Goal: Task Accomplishment & Management: Complete application form

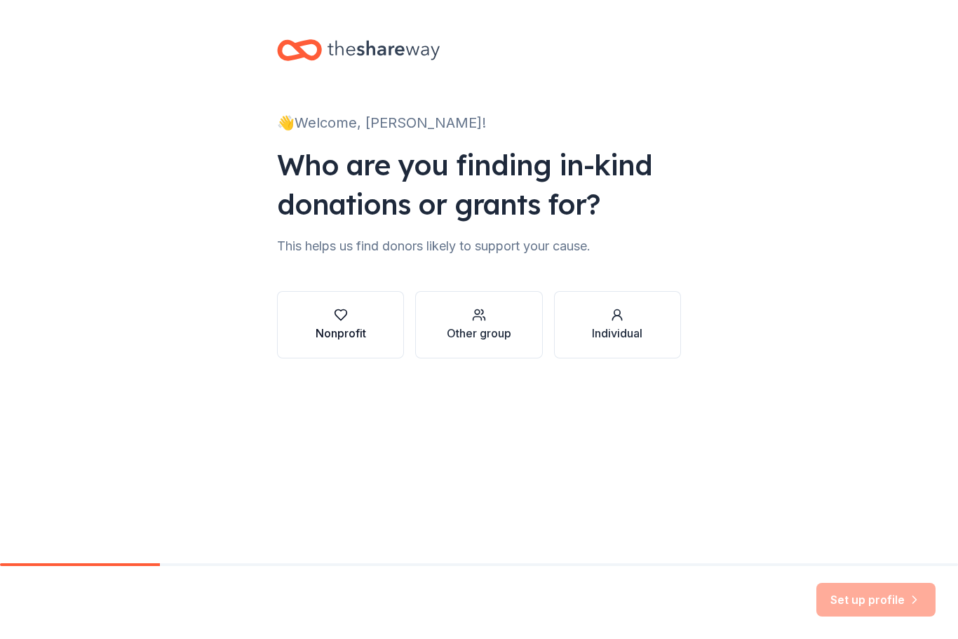
click at [337, 329] on div "Nonprofit" at bounding box center [340, 333] width 50 height 17
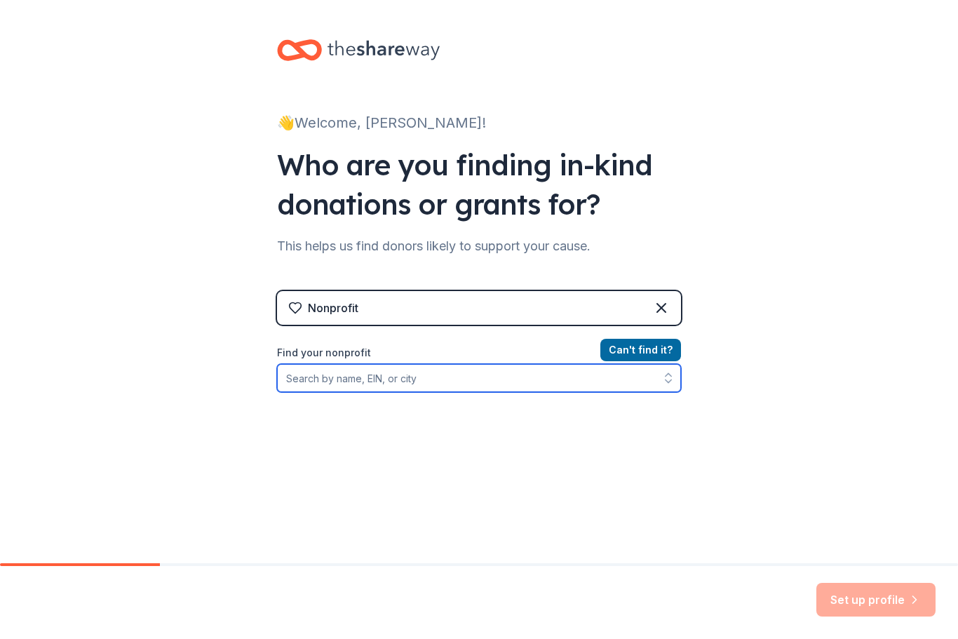
click at [400, 385] on input "Find your nonprofit" at bounding box center [479, 378] width 404 height 28
type input "New Orleans Hispanic"
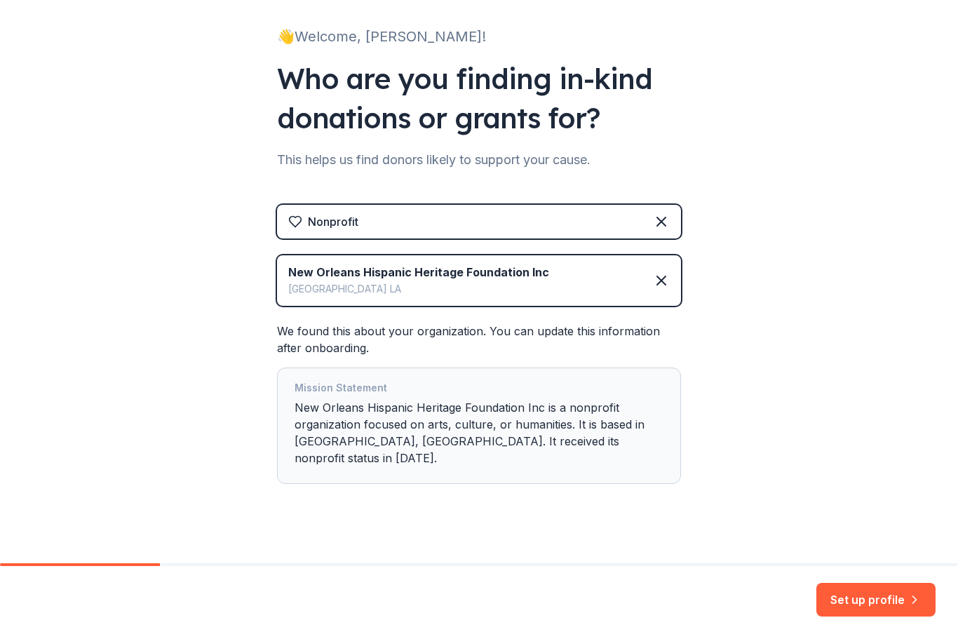
scroll to position [86, 0]
click at [874, 599] on button "Set up profile" at bounding box center [875, 600] width 119 height 34
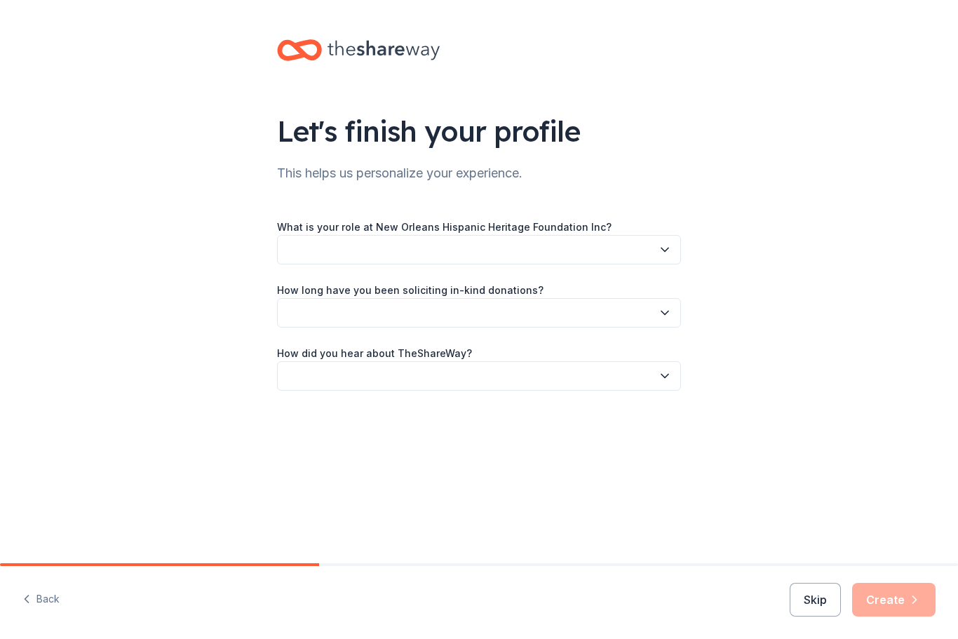
click at [665, 252] on icon "button" at bounding box center [664, 250] width 7 height 4
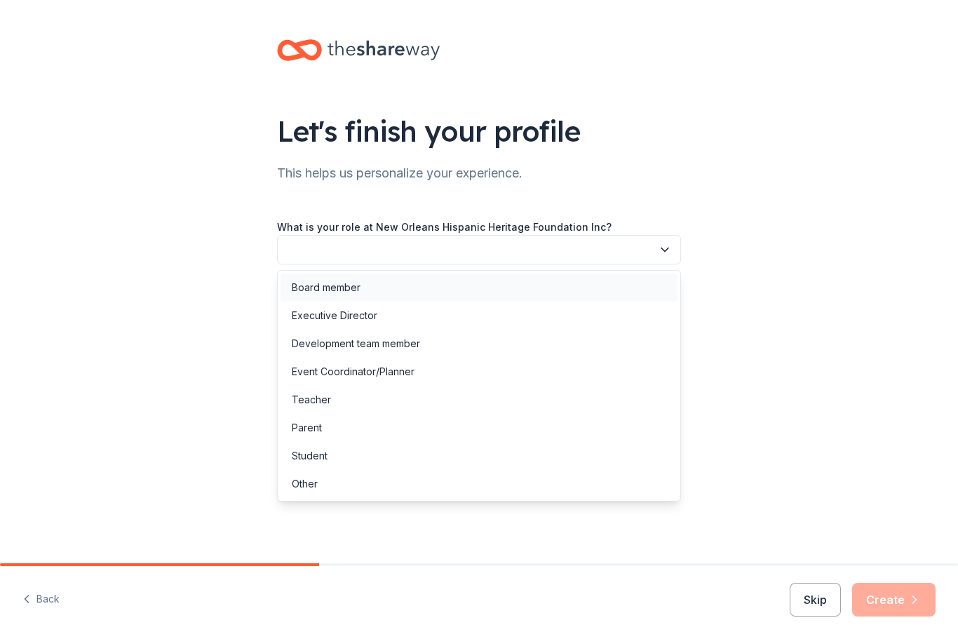
click at [351, 285] on div "Board member" at bounding box center [326, 287] width 69 height 17
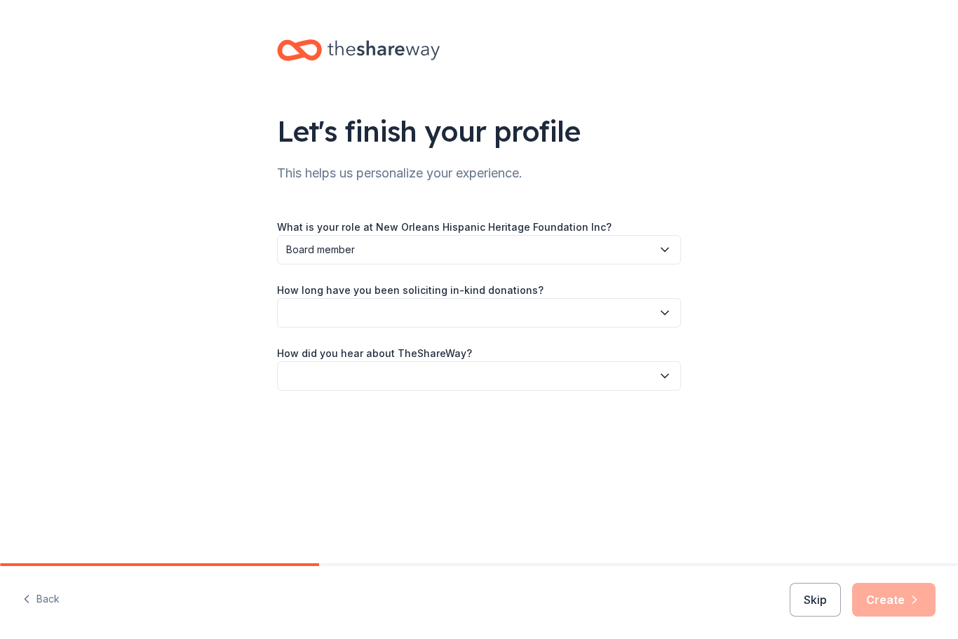
click at [668, 380] on icon "button" at bounding box center [665, 376] width 14 height 14
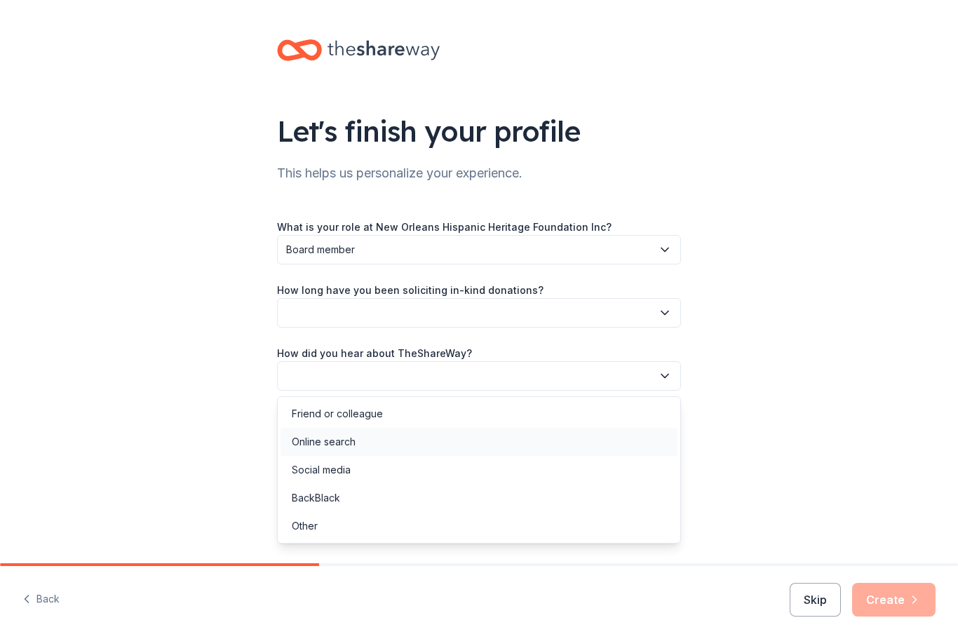
click at [353, 442] on div "Online search" at bounding box center [324, 441] width 64 height 17
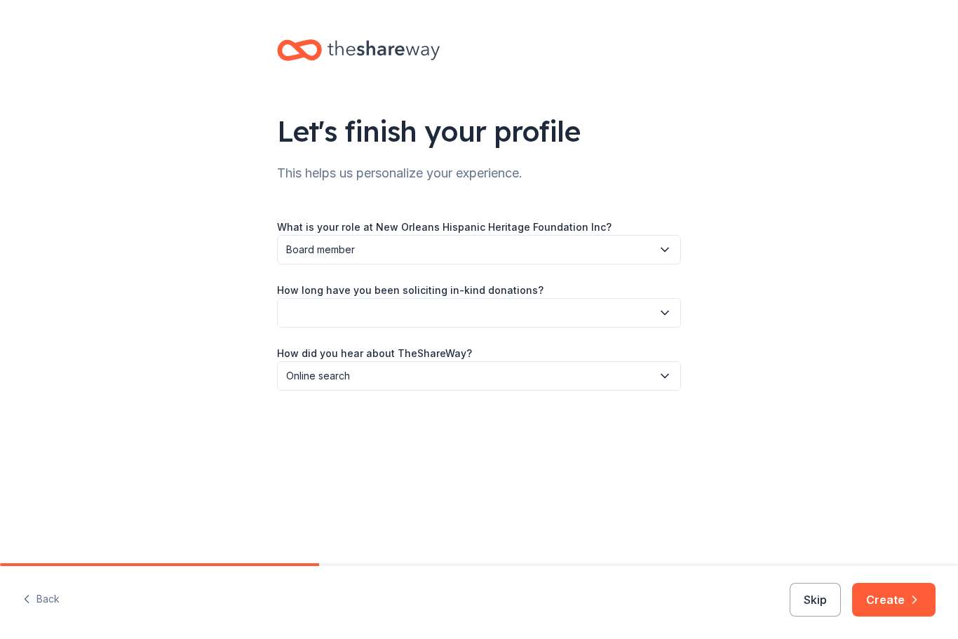
click at [669, 318] on icon "button" at bounding box center [665, 313] width 14 height 14
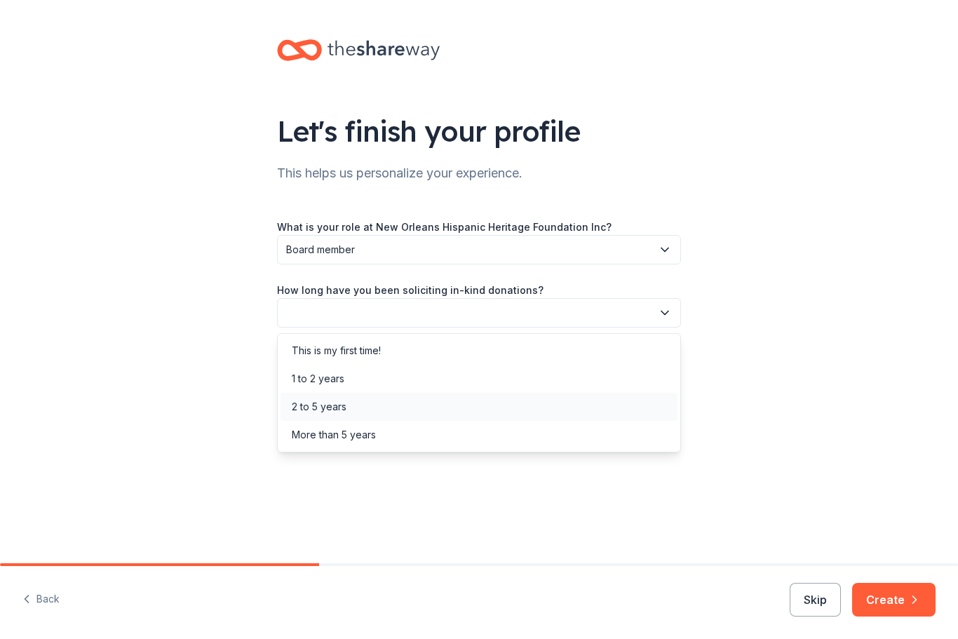
click at [321, 402] on div "2 to 5 years" at bounding box center [319, 406] width 55 height 17
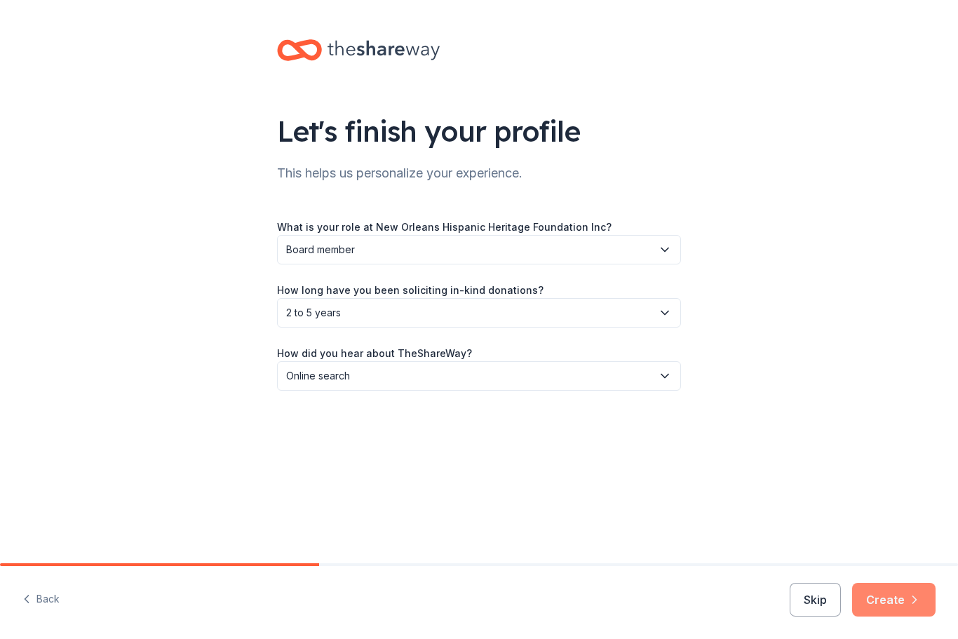
click at [898, 590] on button "Create" at bounding box center [893, 600] width 83 height 34
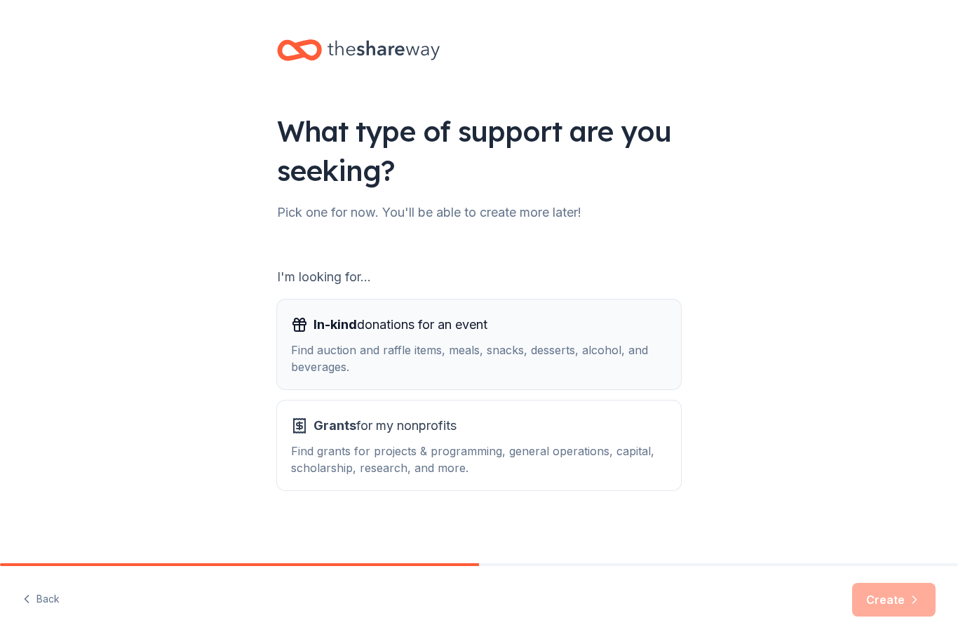
click at [511, 337] on div "In-kind donations for an event Find auction and raffle items, meals, snacks, de…" at bounding box center [479, 344] width 376 height 62
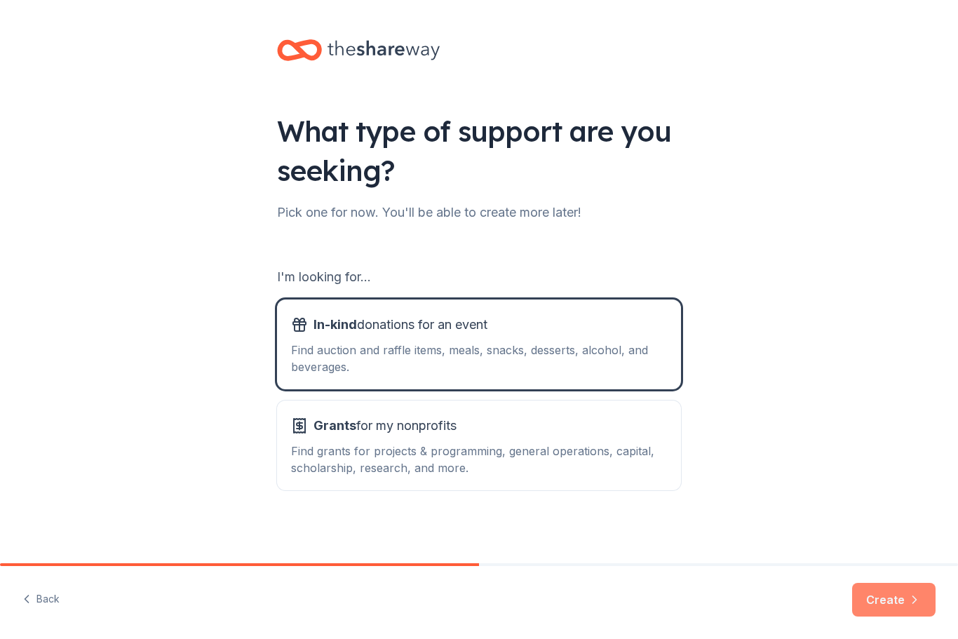
click at [904, 587] on button "Create" at bounding box center [893, 600] width 83 height 34
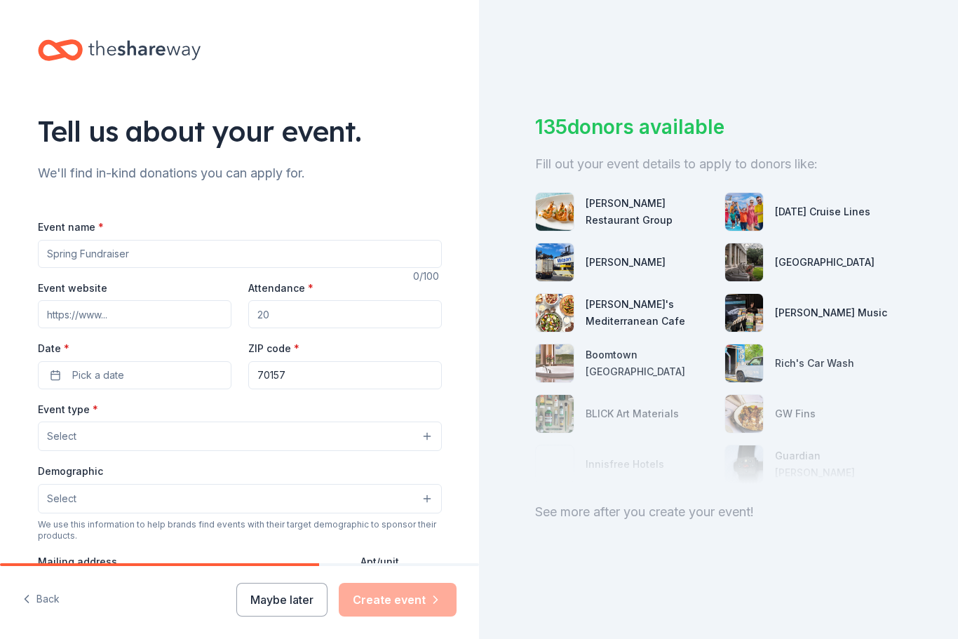
click at [334, 257] on input "Event name *" at bounding box center [240, 254] width 404 height 28
type input "T"
type input "Azucar Ball"
click at [326, 310] on input "Attendance *" at bounding box center [344, 314] width 193 height 28
type input "600"
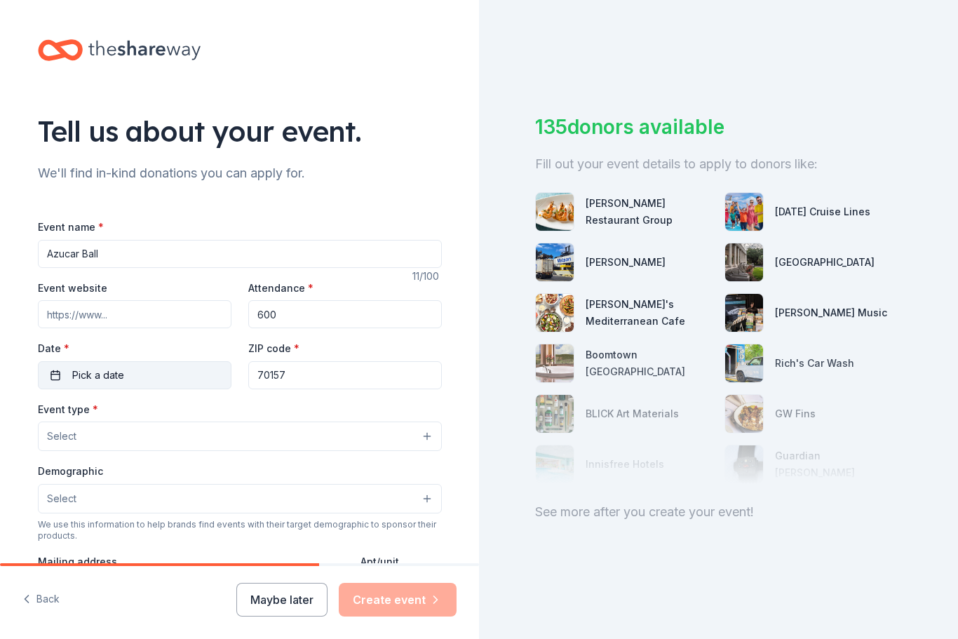
click at [137, 377] on button "Pick a date" at bounding box center [134, 375] width 193 height 28
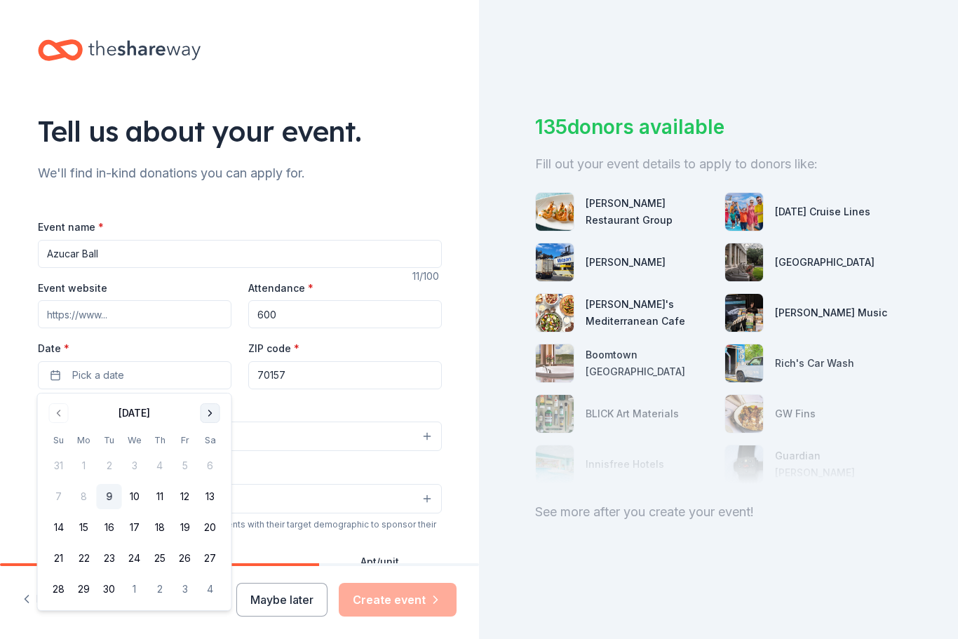
click at [212, 405] on button "Go to next month" at bounding box center [210, 413] width 20 height 20
click at [212, 409] on button "Go to next month" at bounding box center [210, 413] width 20 height 20
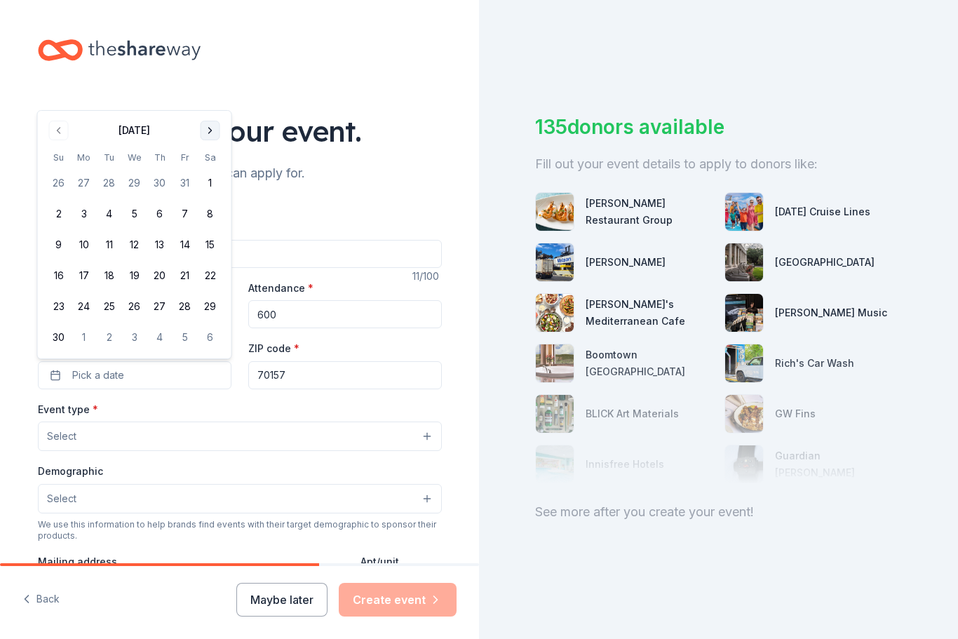
click at [219, 131] on button "Go to next month" at bounding box center [210, 131] width 20 height 20
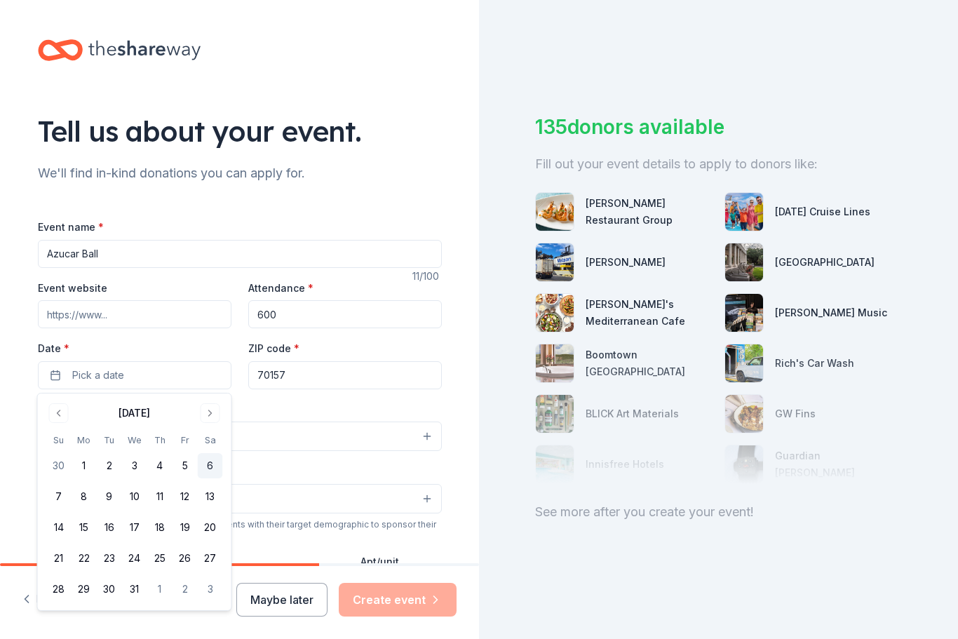
click at [211, 459] on button "6" at bounding box center [210, 465] width 25 height 25
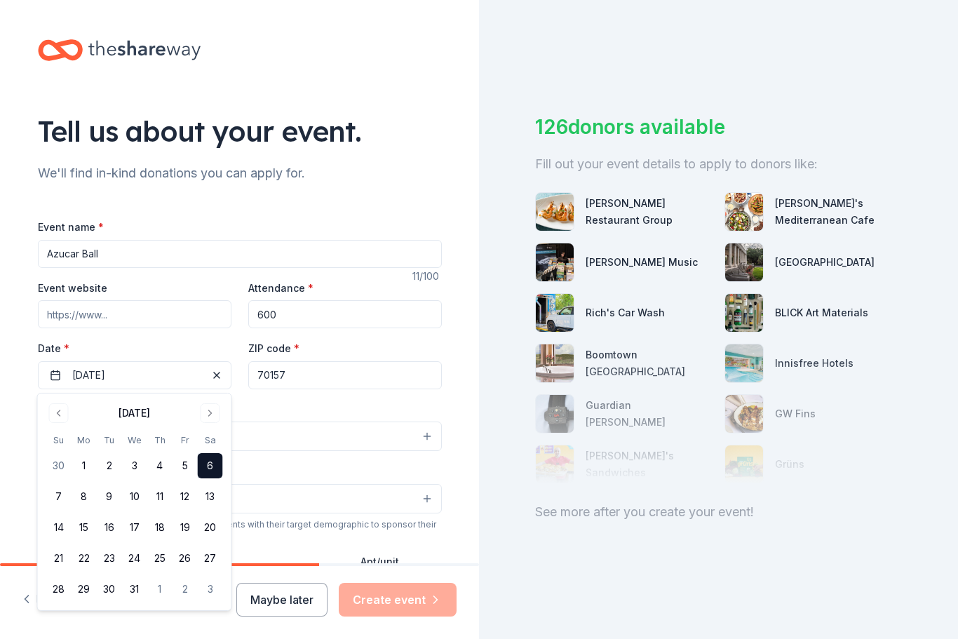
click at [327, 376] on input "70157" at bounding box center [344, 375] width 193 height 28
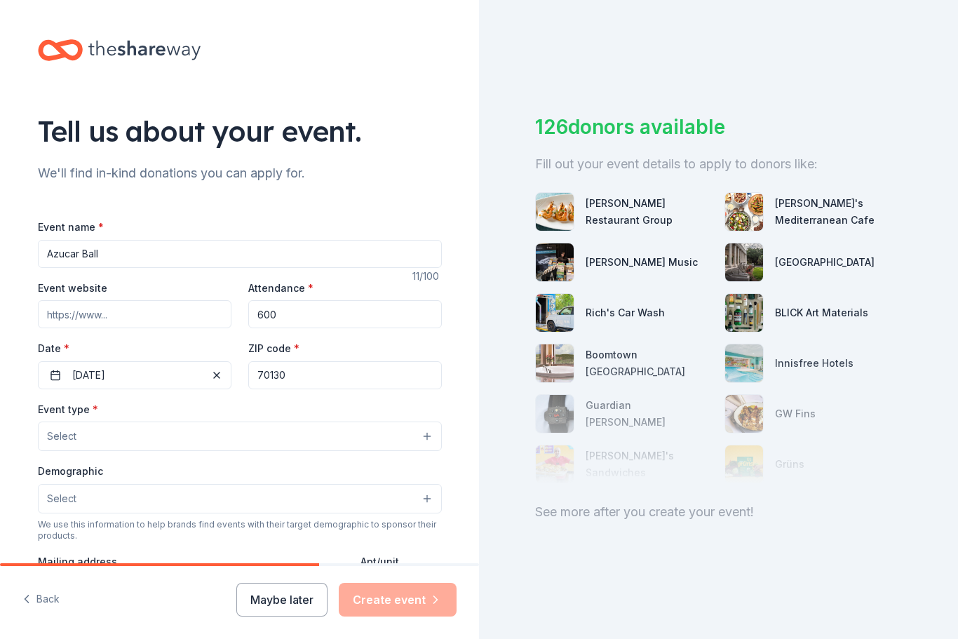
type input "70130"
click at [372, 447] on button "Select" at bounding box center [240, 435] width 404 height 29
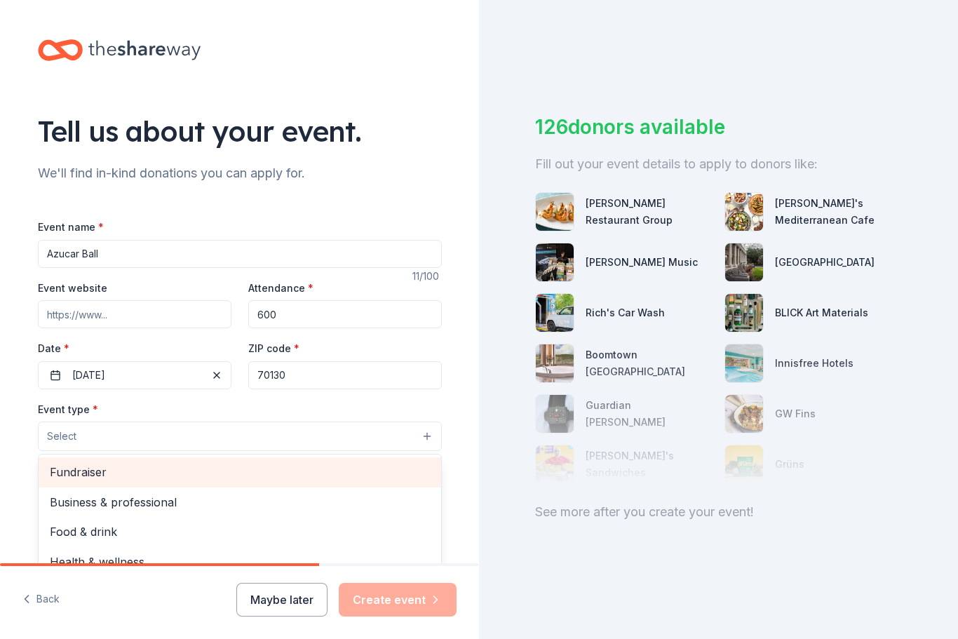
click at [109, 470] on span "Fundraiser" at bounding box center [240, 472] width 380 height 18
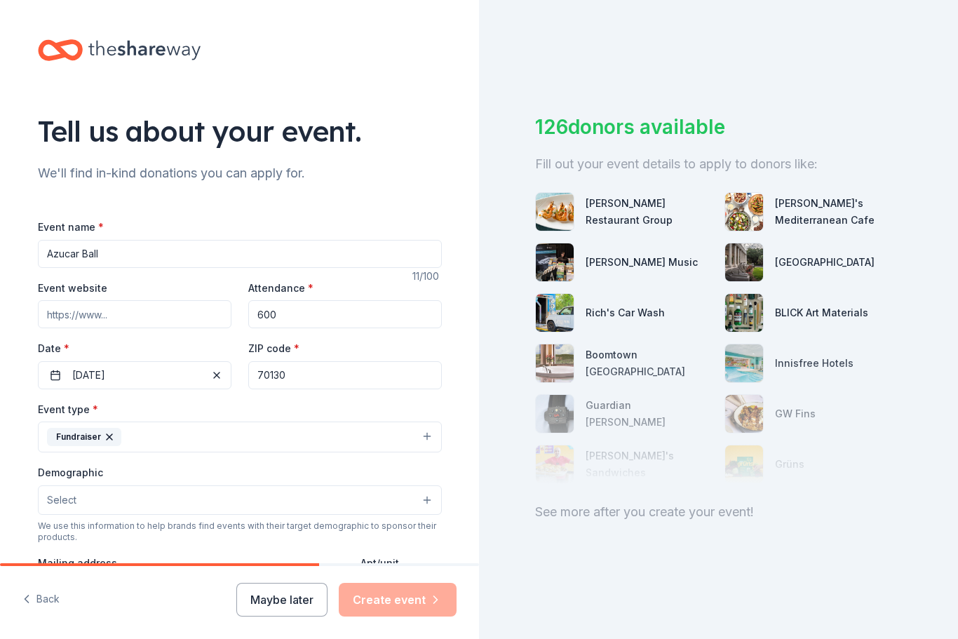
click at [144, 323] on input "Event website" at bounding box center [134, 314] width 193 height 28
click at [156, 316] on input "Event website" at bounding box center [134, 314] width 193 height 28
paste input "https://www.nohhf.org/azcar-ball"
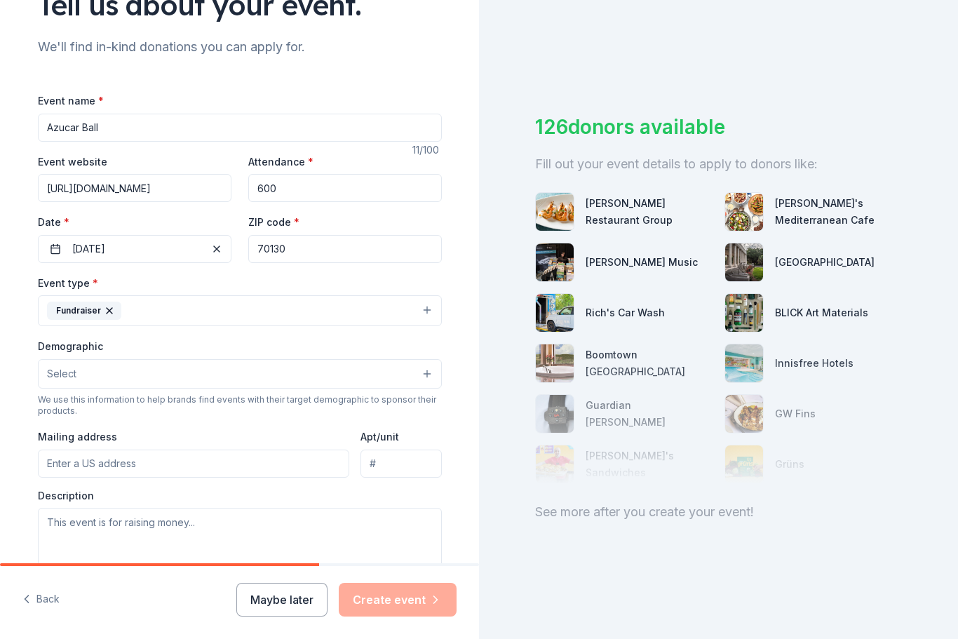
scroll to position [128, 0]
type input "https://www.nohhf.org/azcar-ball"
click at [418, 384] on button "Select" at bounding box center [240, 372] width 404 height 29
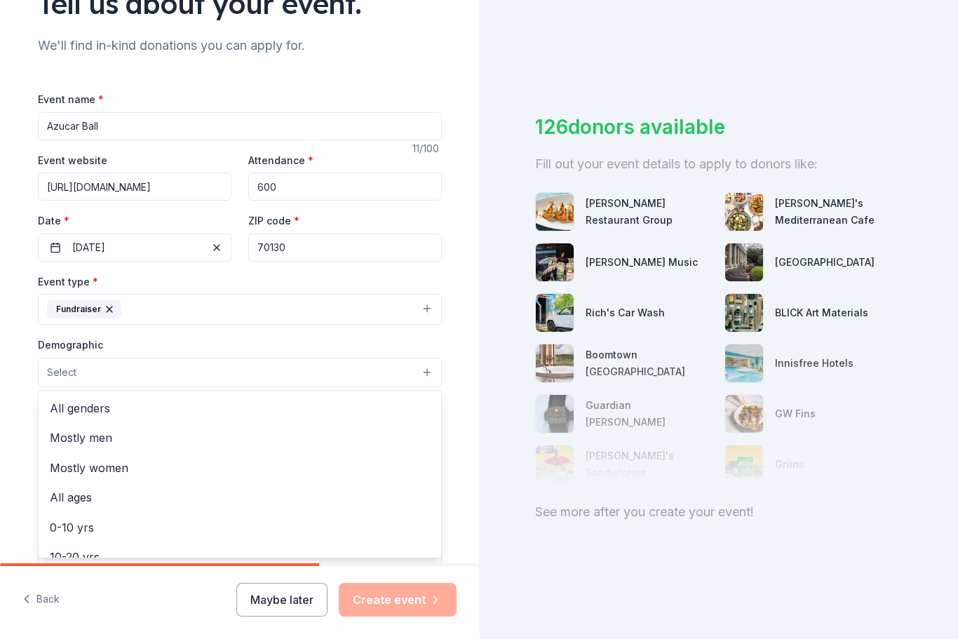
scroll to position [0, 0]
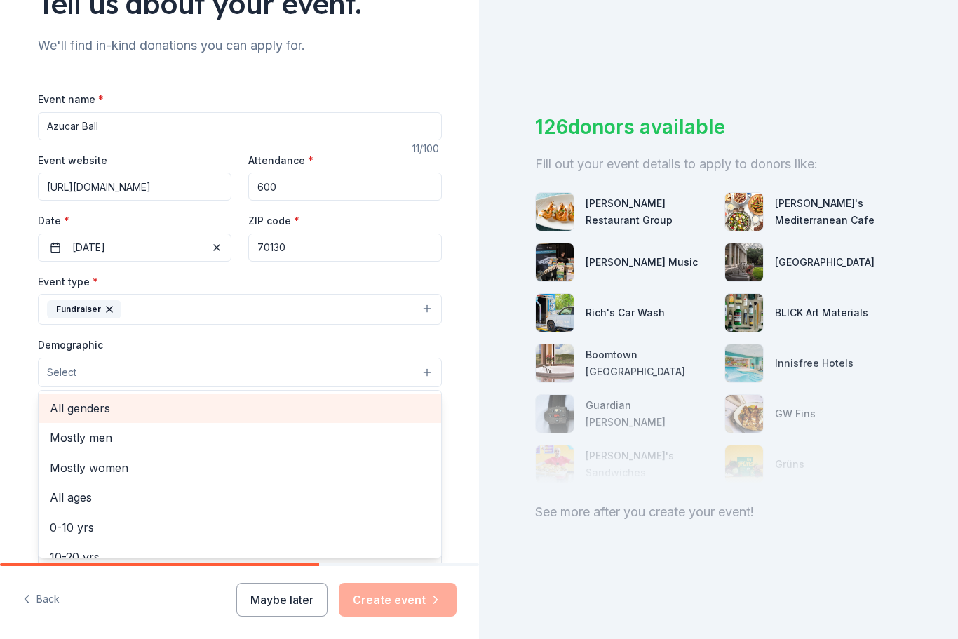
click at [115, 403] on span "All genders" at bounding box center [240, 408] width 380 height 18
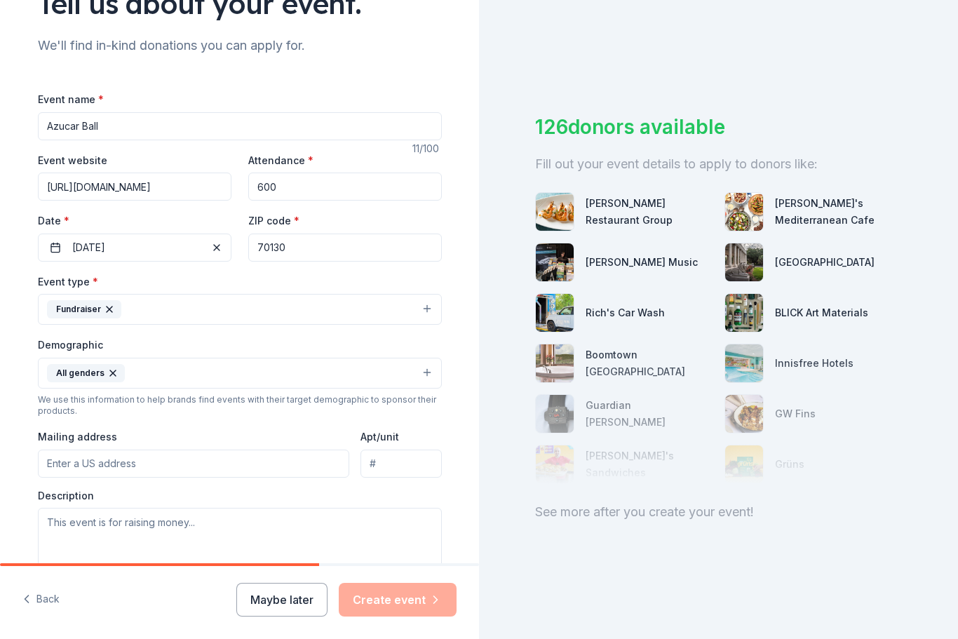
click at [289, 470] on input "Mailing address" at bounding box center [194, 463] width 312 height 28
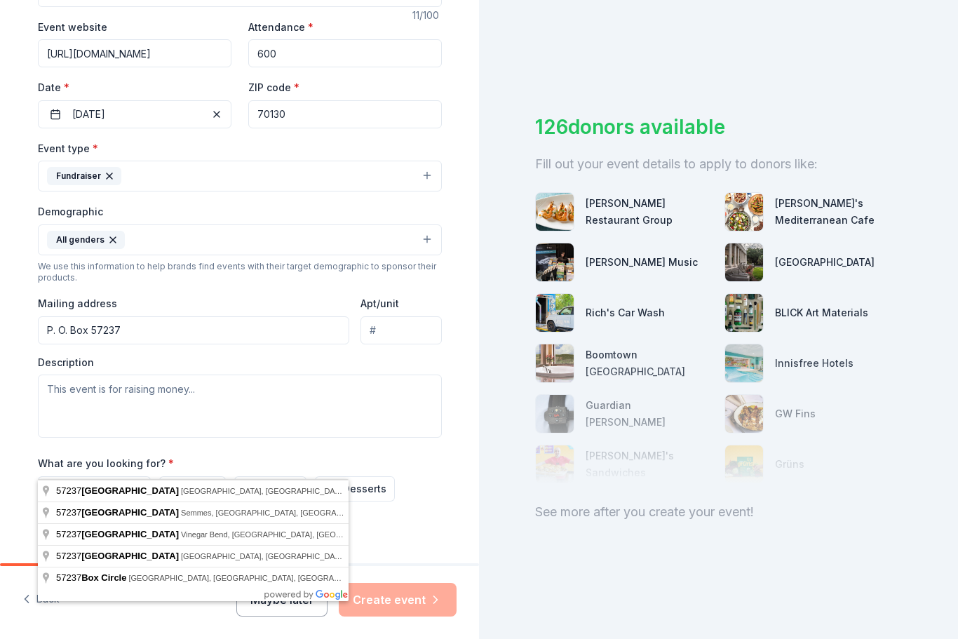
scroll to position [256, 0]
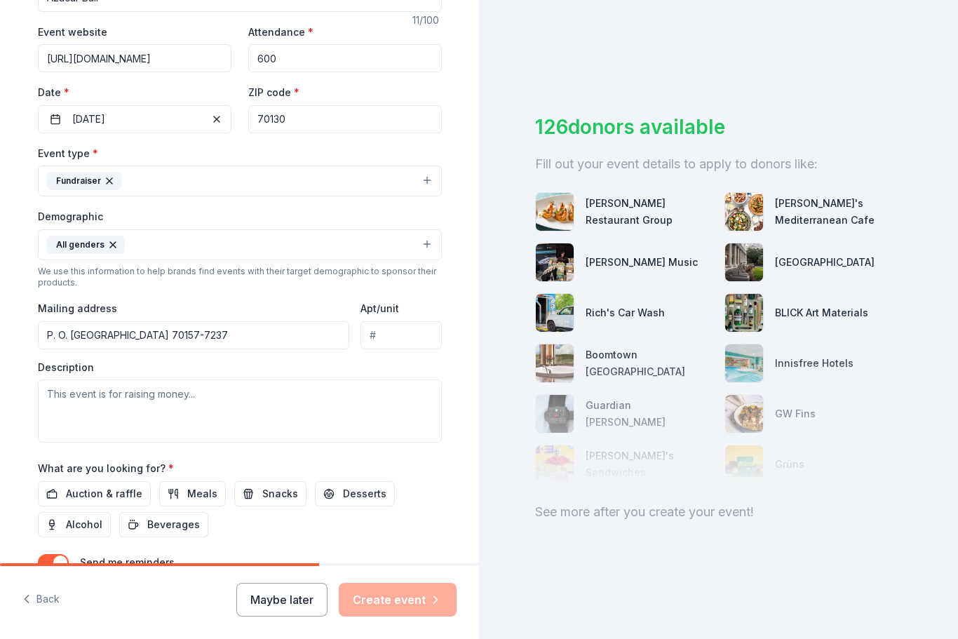
type input "P. O. Box 57237, New Orleans, LA 70157-7237"
click at [127, 399] on textarea at bounding box center [240, 410] width 404 height 63
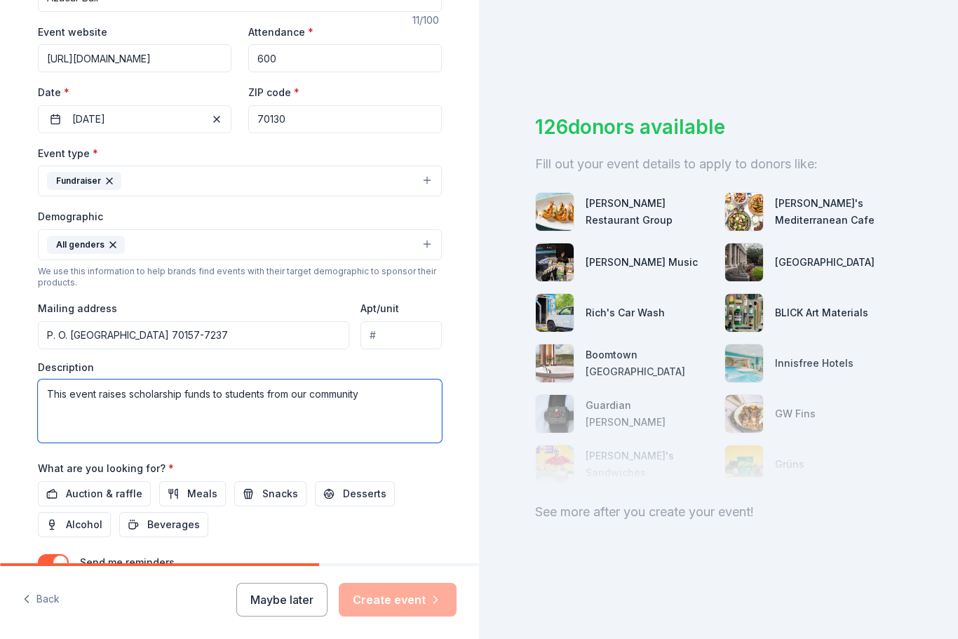
click at [225, 397] on textarea "This event raises scholarship funds to students from our community" at bounding box center [240, 410] width 404 height 63
click at [168, 410] on textarea "This event raises scholarship funds to deserving Hispanic students from our com…" at bounding box center [240, 410] width 404 height 63
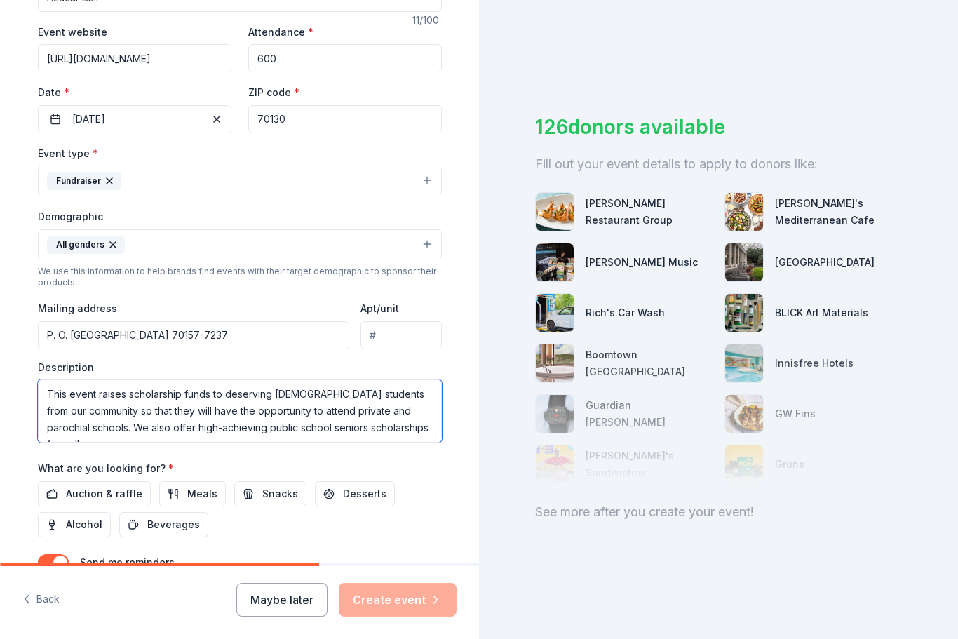
scroll to position [9, 0]
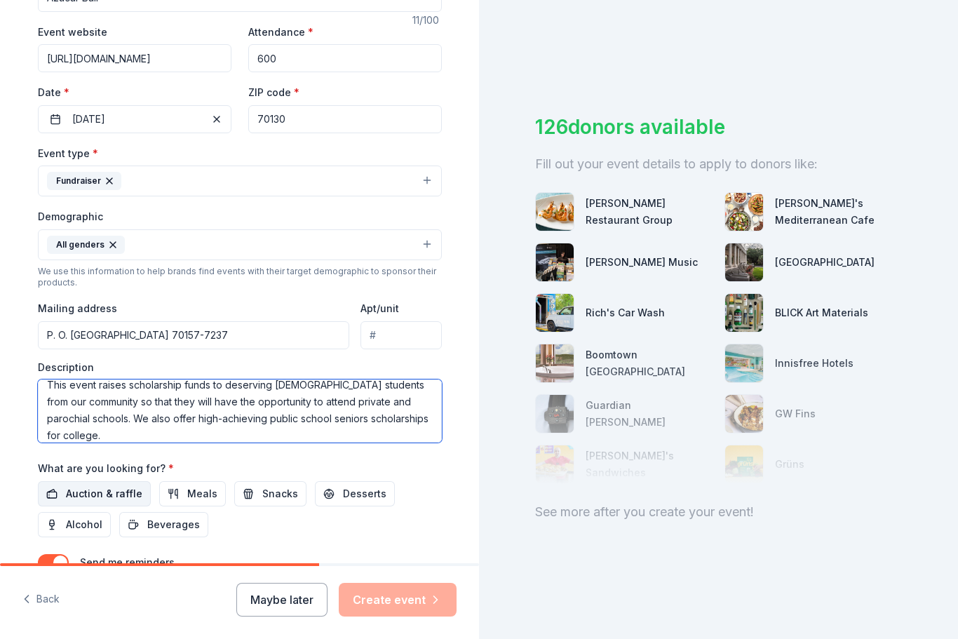
type textarea "This event raises scholarship funds to deserving Hispanic students from our com…"
click at [118, 493] on span "Auction & raffle" at bounding box center [104, 493] width 76 height 17
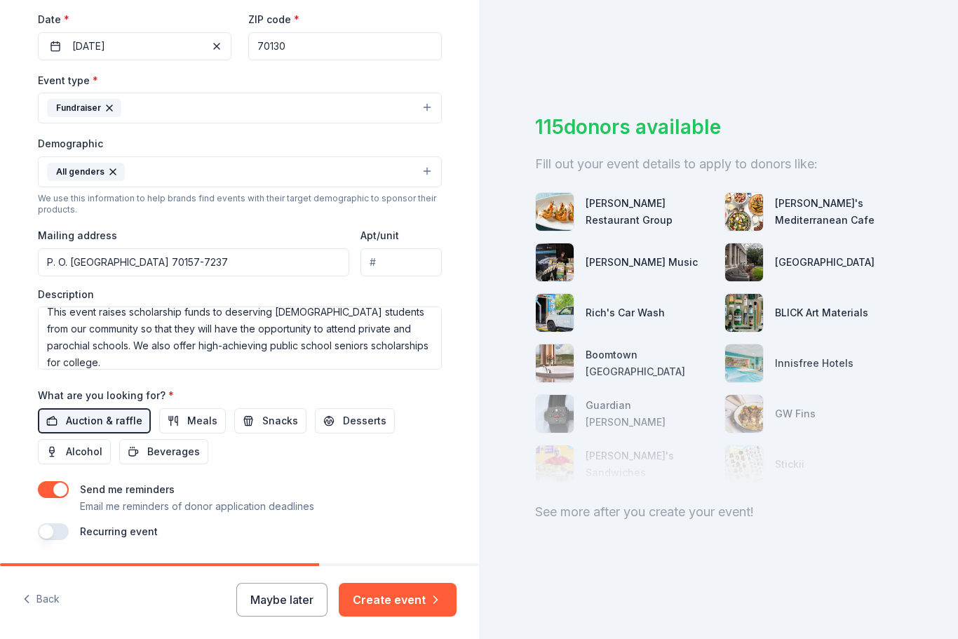
scroll to position [328, 0]
click at [60, 536] on button "button" at bounding box center [53, 532] width 31 height 17
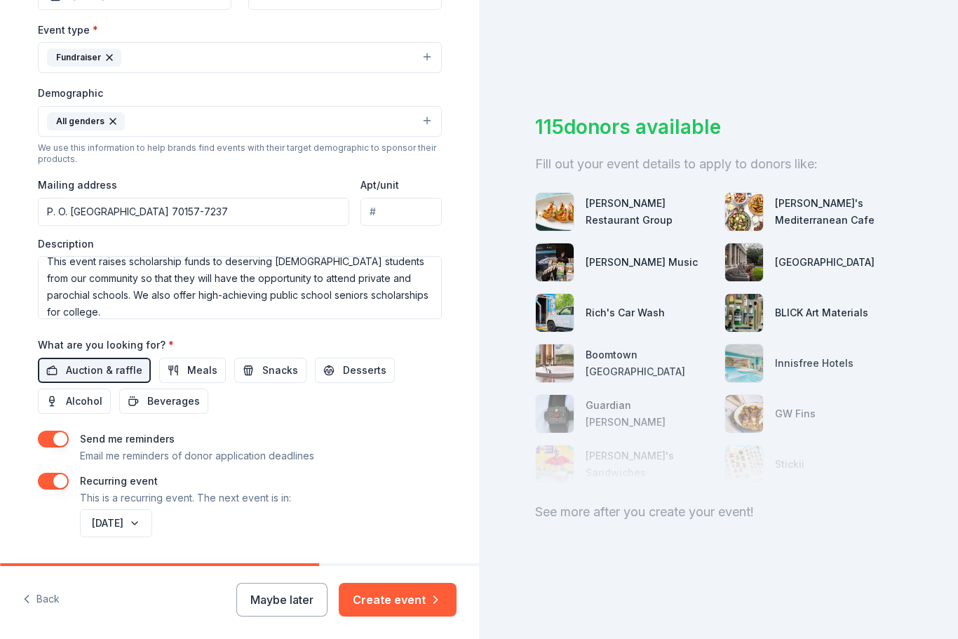
scroll to position [379, 0]
click at [152, 527] on button "December 2026" at bounding box center [116, 524] width 72 height 28
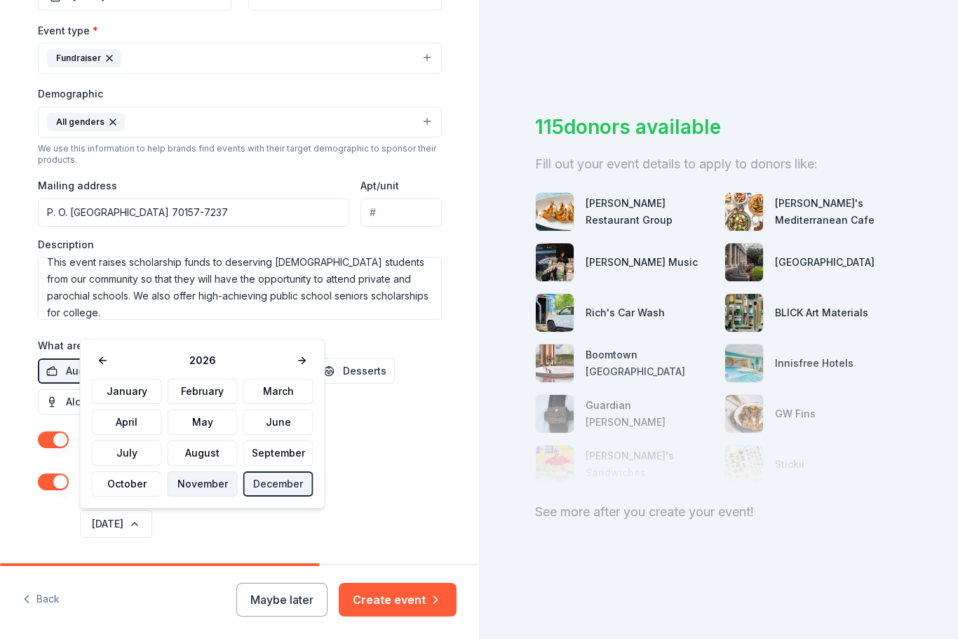
click at [213, 484] on button "November" at bounding box center [203, 483] width 70 height 25
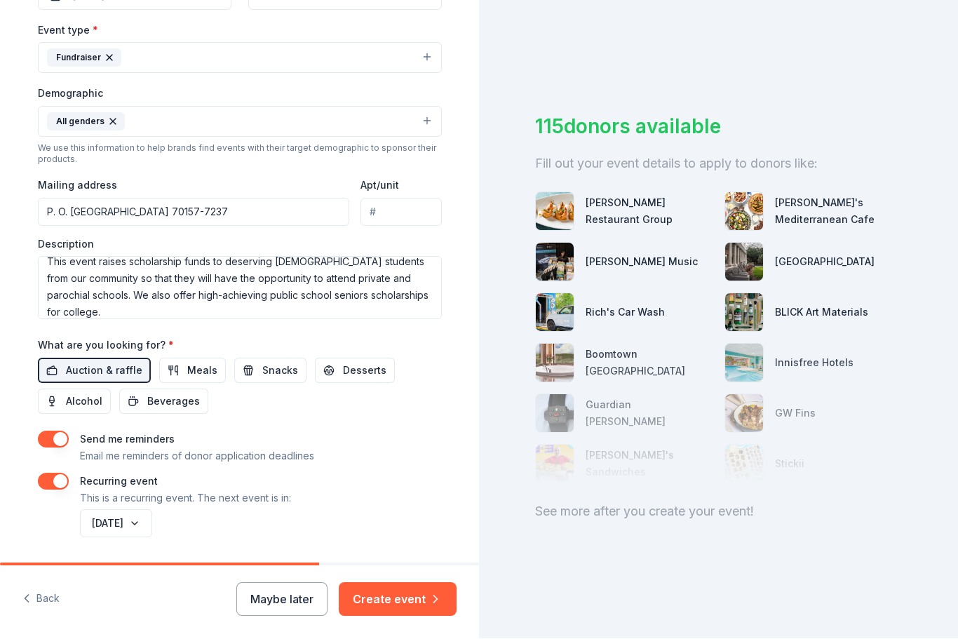
scroll to position [46, 0]
click at [409, 599] on button "Create event" at bounding box center [398, 600] width 118 height 34
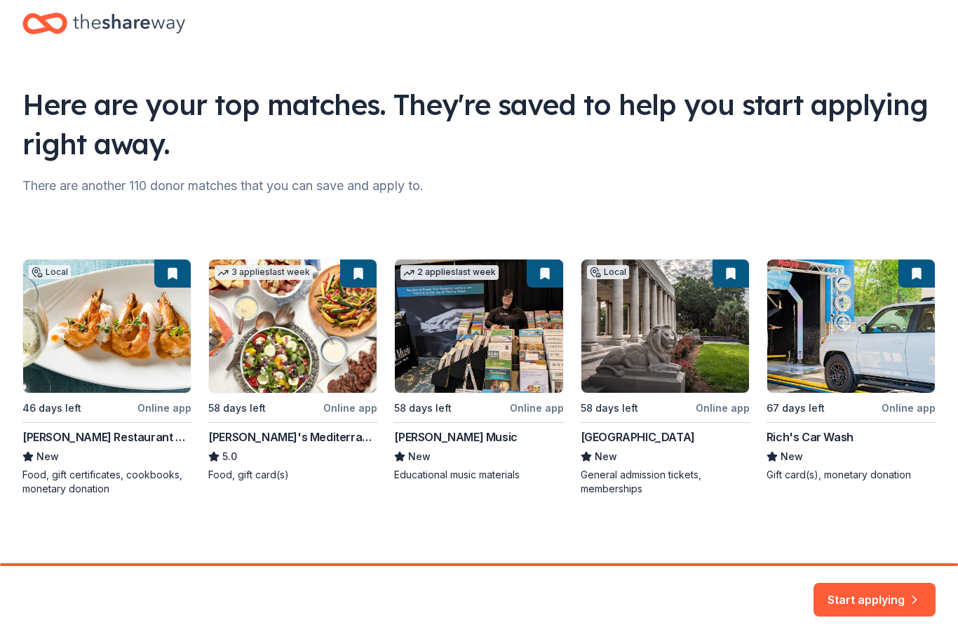
scroll to position [27, 0]
click at [885, 594] on button "Start applying" at bounding box center [874, 591] width 122 height 34
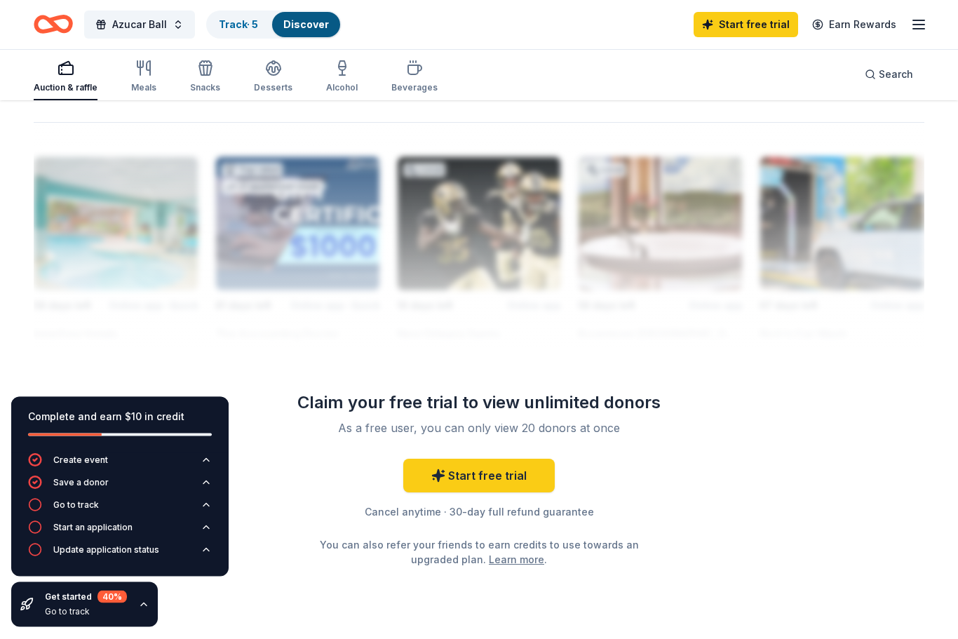
scroll to position [1217, 0]
click at [523, 563] on link "Learn more" at bounding box center [516, 560] width 55 height 15
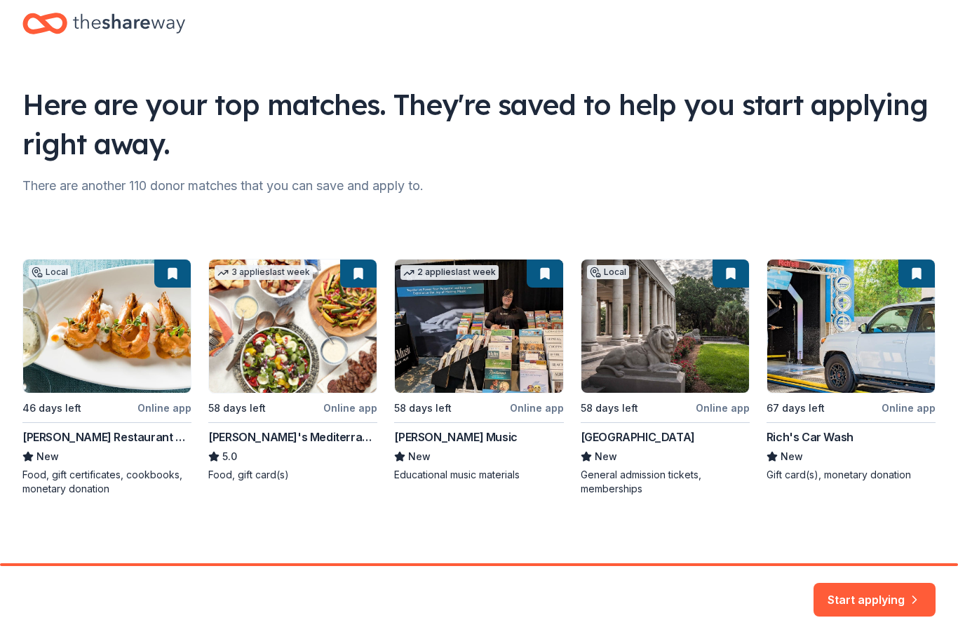
scroll to position [27, 0]
click at [880, 590] on button "Start applying" at bounding box center [874, 591] width 122 height 34
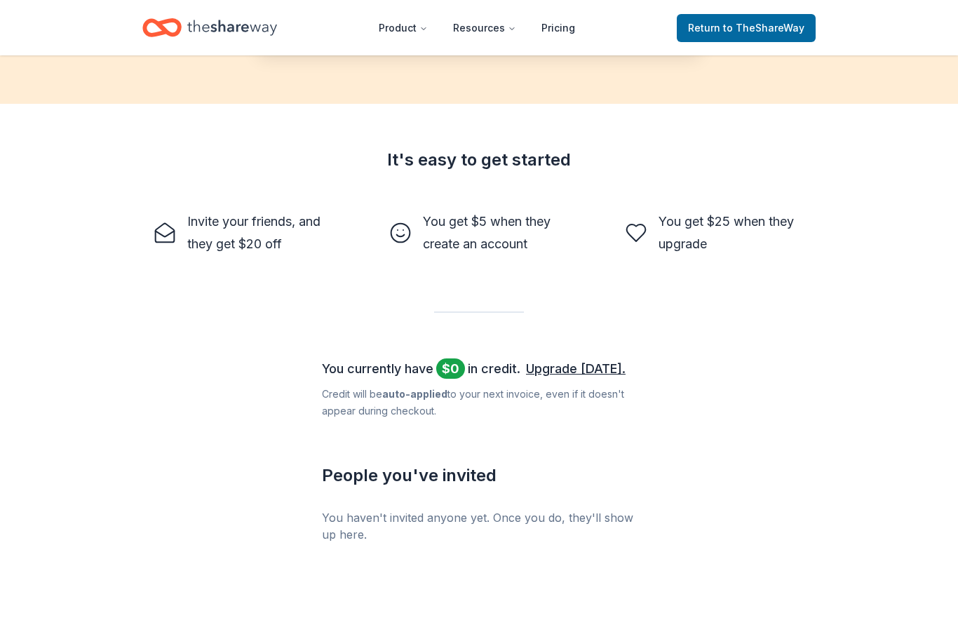
scroll to position [397, 0]
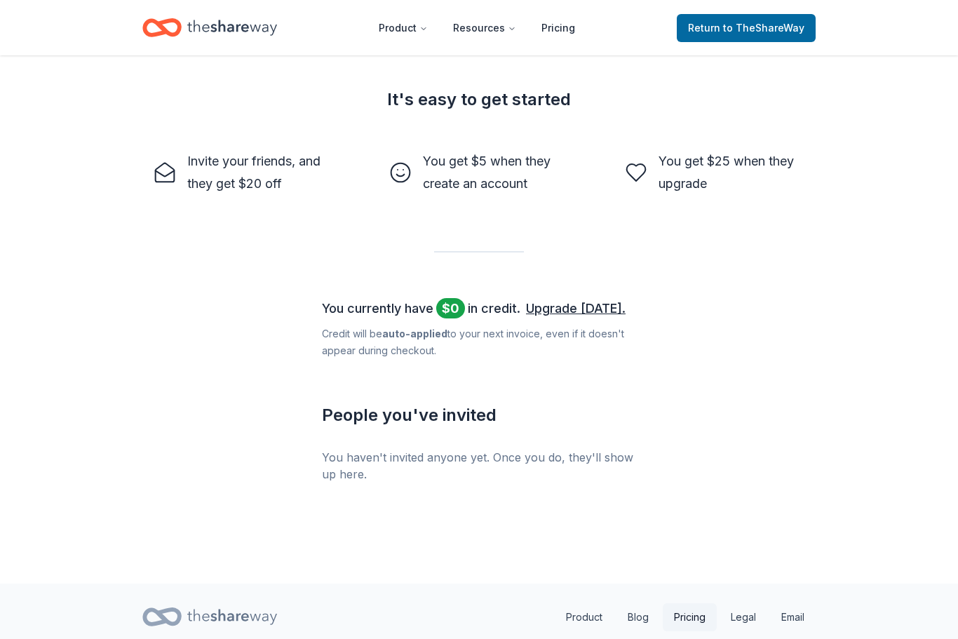
click at [693, 620] on link "Pricing" at bounding box center [689, 618] width 54 height 28
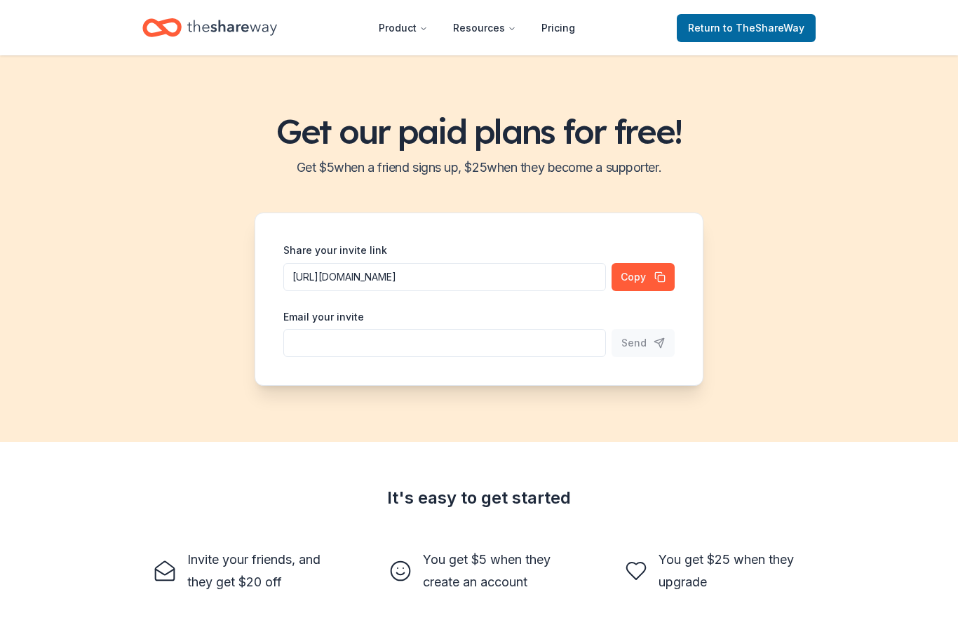
scroll to position [444, 0]
